Goal: Task Accomplishment & Management: Use online tool/utility

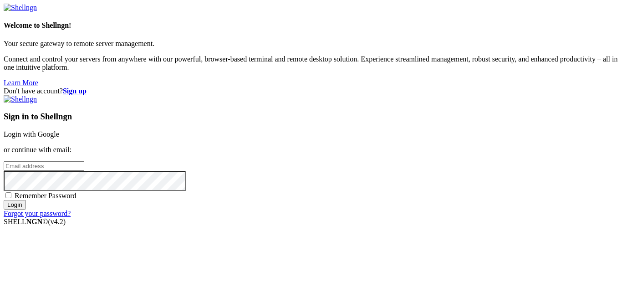
click at [59, 130] on link "Login with Google" at bounding box center [32, 134] width 56 height 8
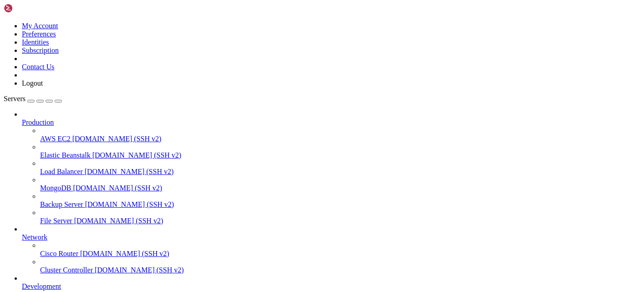
scroll to position [100, 0]
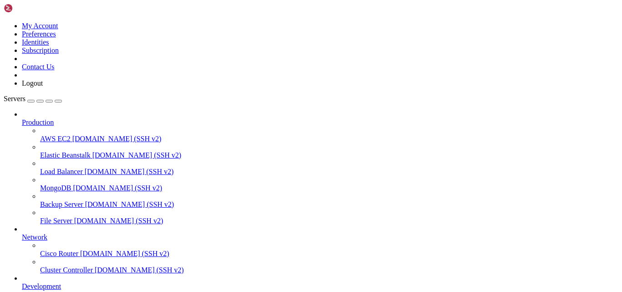
type input "/var/www/digitalinvoicing/src/security"
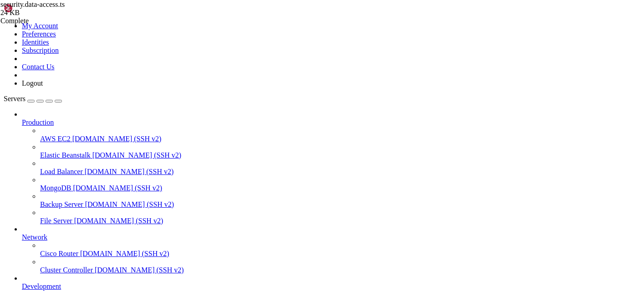
type textarea "import bcrypt from 'bcryptjs'; const osApi = async (req, res) => {"
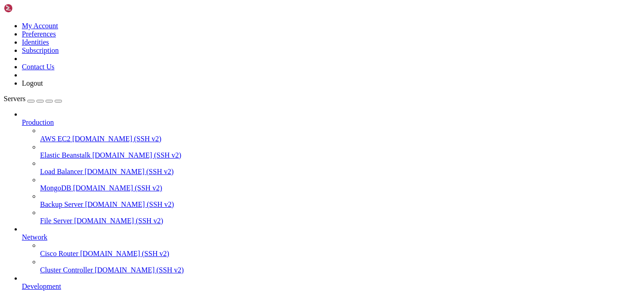
click at [584, 113] on div "di-api-310825-1349.rar 10 KB / 67 KB di-api-310825-1349.rar 15% 15 %" at bounding box center [311, 146] width 622 height 292
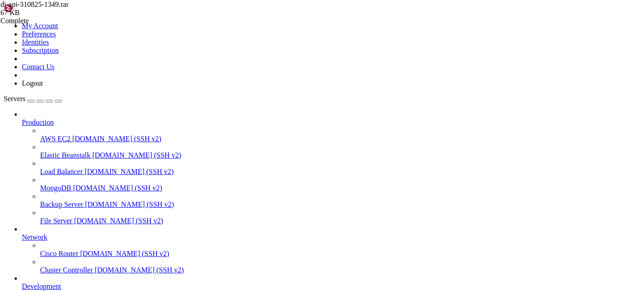
scroll to position [209, 0]
type input "/var/www/digitalinvoicing/src/security"
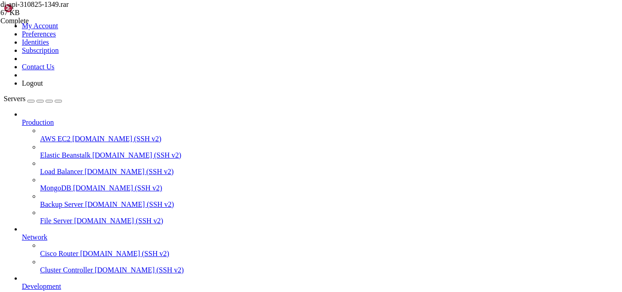
type textarea "import bcrypt from 'bcryptjs';"
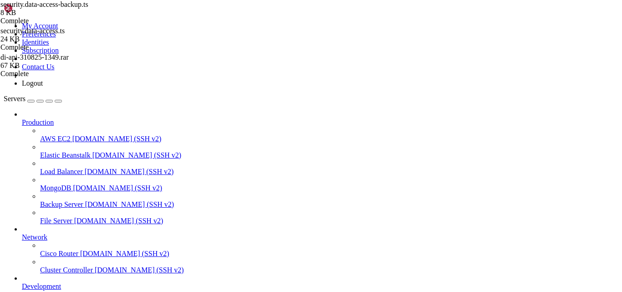
type textarea "import bcrypt from 'bcryptjs'"
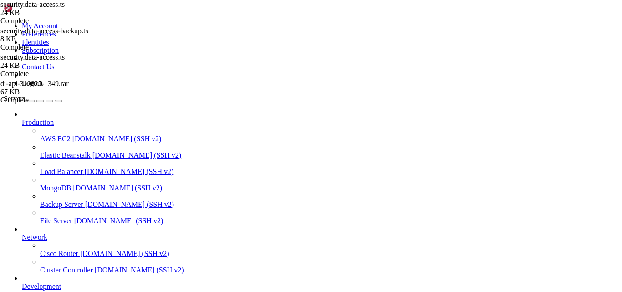
type input "/var/www/digitalinvoicing/src/database"
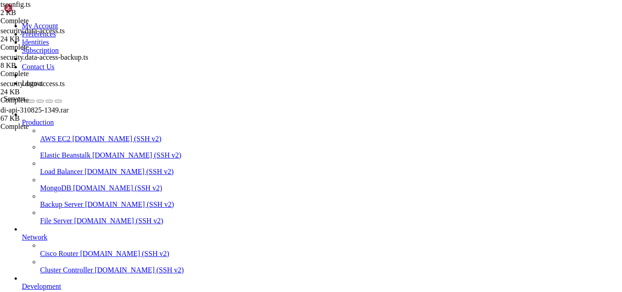
type textarea "// };"
type textarea "// export default { config };"
type textarea "};"
type textarea "// const config = {"
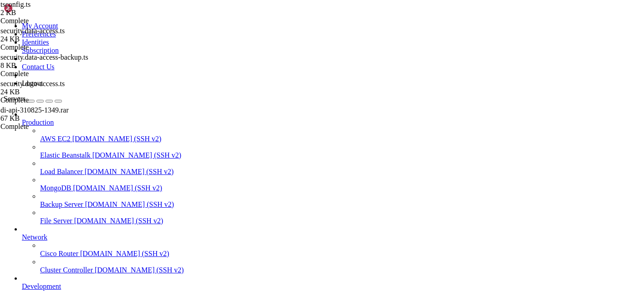
type input "/var/www/digitalinvoicing/src/digital-invoice-v1"
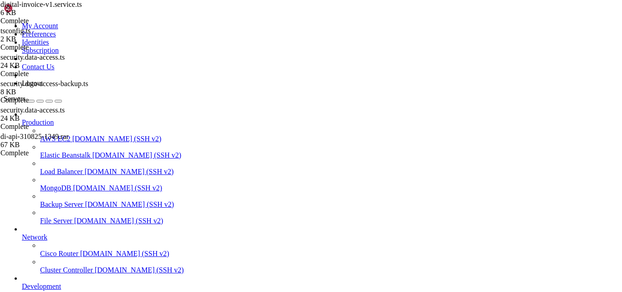
drag, startPoint x: 281, startPoint y: 46, endPoint x: 344, endPoint y: 69, distance: 66.6
type textarea "import digitalInvoiceDataAccess from './digital-invoice-v1.data-access';"
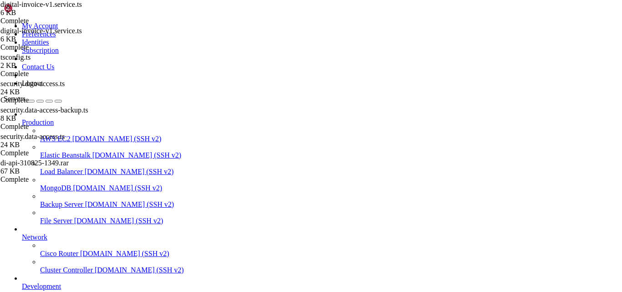
type textarea "import digitalInvoiceDataAccess from './digital-invoice-v1.data-access';"
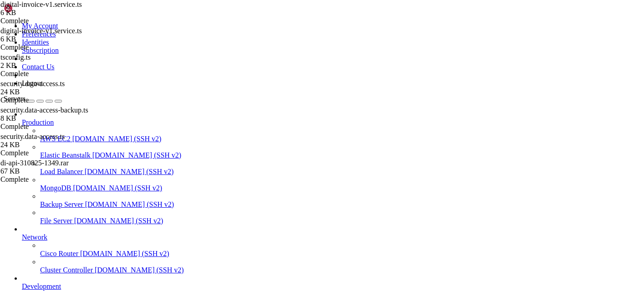
type input "/var/www/digitalinvoicing/src/database"
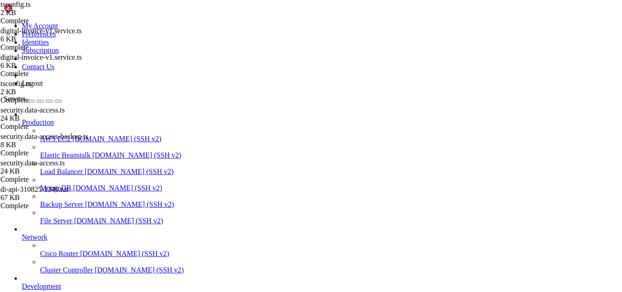
type textarea "// const config = {"
type textarea "server: "ASIF-PC","
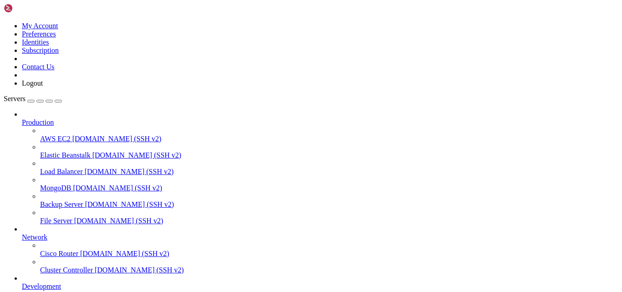
type input "/var/www/digitalinvoicing/src/database"
drag, startPoint x: 241, startPoint y: 173, endPoint x: 131, endPoint y: 134, distance: 116.6
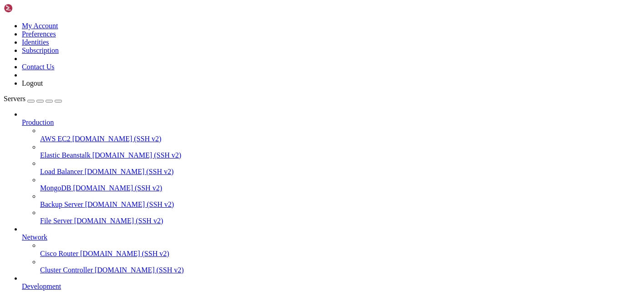
drag, startPoint x: 131, startPoint y: 134, endPoint x: 199, endPoint y: 147, distance: 69.3
drag, startPoint x: 199, startPoint y: 147, endPoint x: 131, endPoint y: 131, distance: 70.3
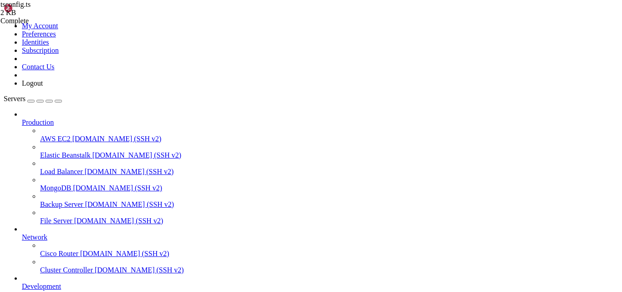
drag, startPoint x: 280, startPoint y: 33, endPoint x: 242, endPoint y: 32, distance: 37.8
type textarea "};"
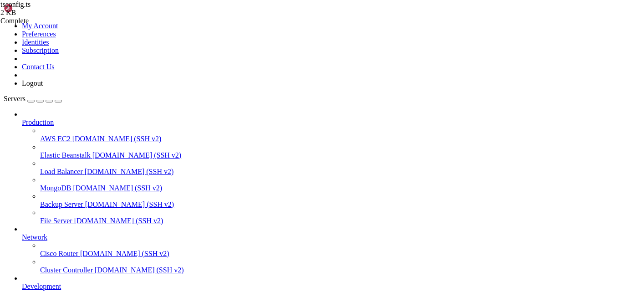
scroll to position [106, 0]
type textarea ""[URL][DOMAIN_NAME]": {"
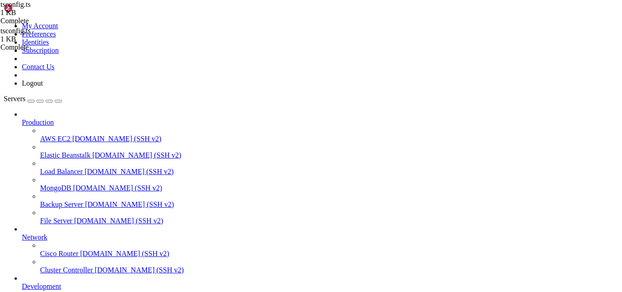
drag, startPoint x: 231, startPoint y: 31, endPoint x: 433, endPoint y: 54, distance: 204.1
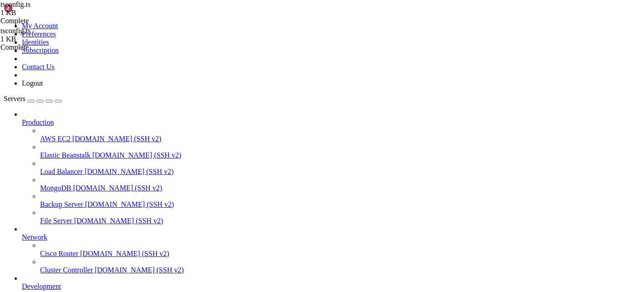
type input "/var/www/digitalinvoicing/src/digital-invoice-v1"
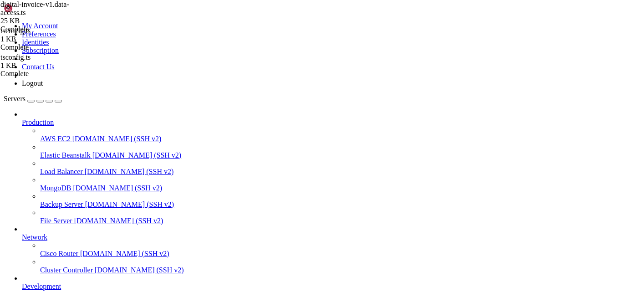
type textarea "// validateInvoiceDataTest, };"
